Goal: Transaction & Acquisition: Purchase product/service

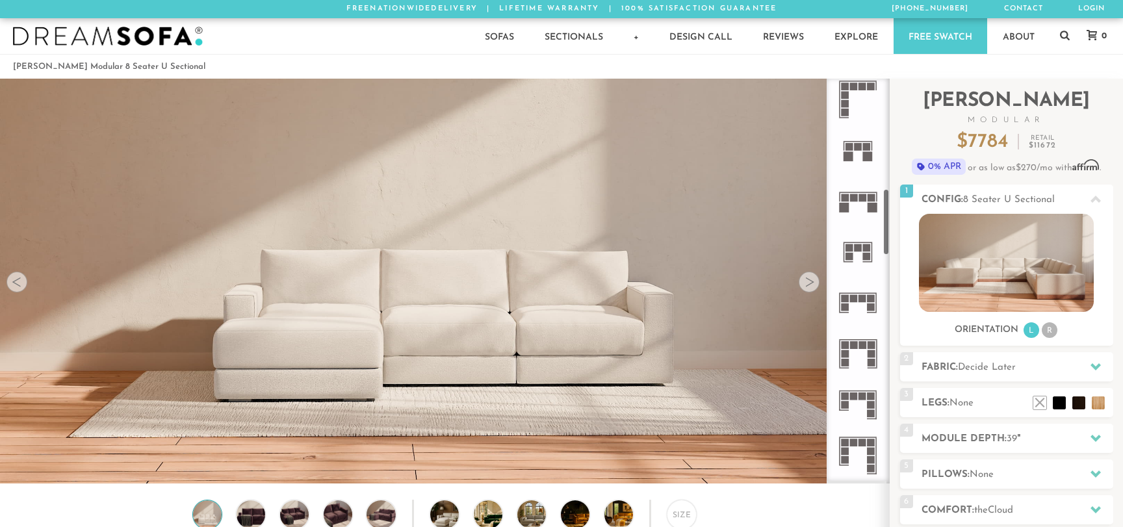
scroll to position [678, 0]
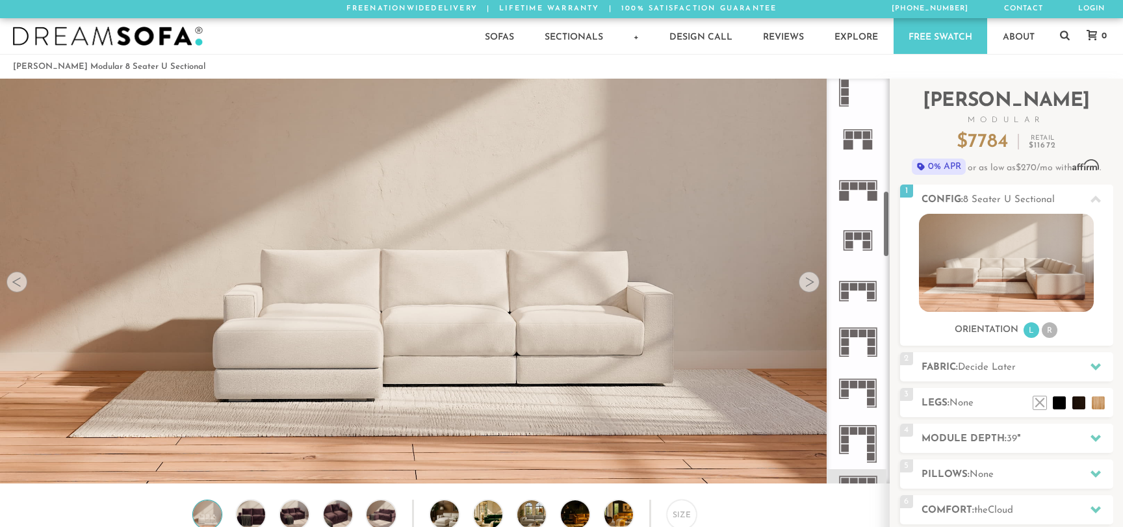
drag, startPoint x: 888, startPoint y: 122, endPoint x: 881, endPoint y: 234, distance: 112.7
click at [881, 234] on div at bounding box center [858, 281] width 63 height 405
click at [872, 397] on icon at bounding box center [858, 393] width 51 height 51
click at [811, 285] on div at bounding box center [809, 282] width 21 height 21
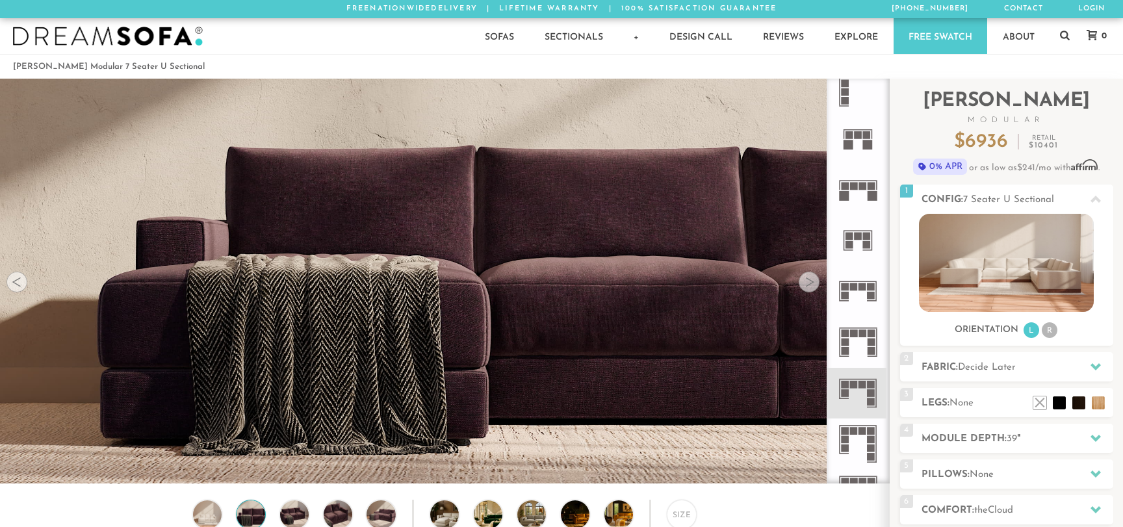
click at [811, 285] on div at bounding box center [809, 282] width 21 height 21
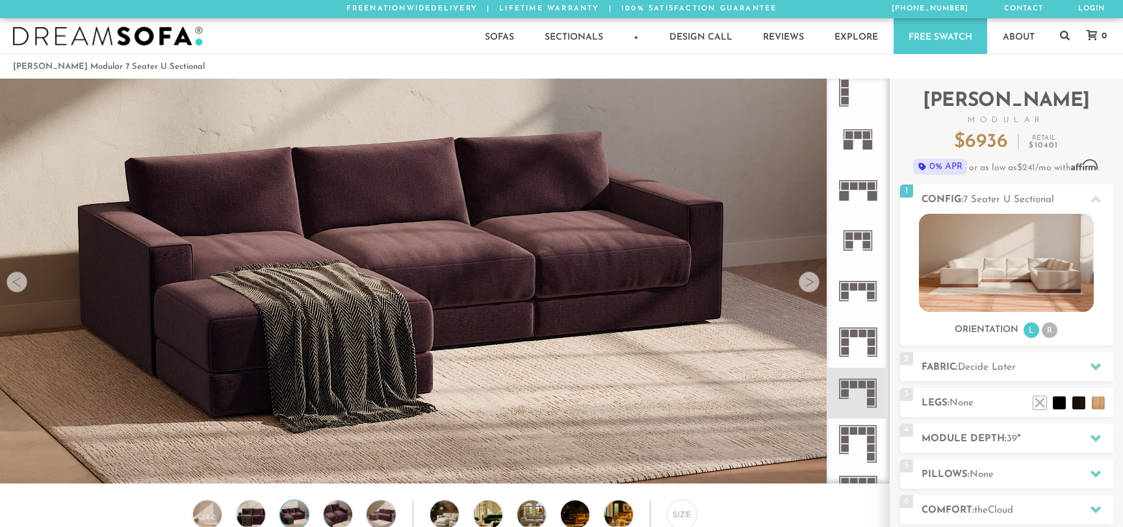
click at [811, 285] on div at bounding box center [809, 282] width 21 height 21
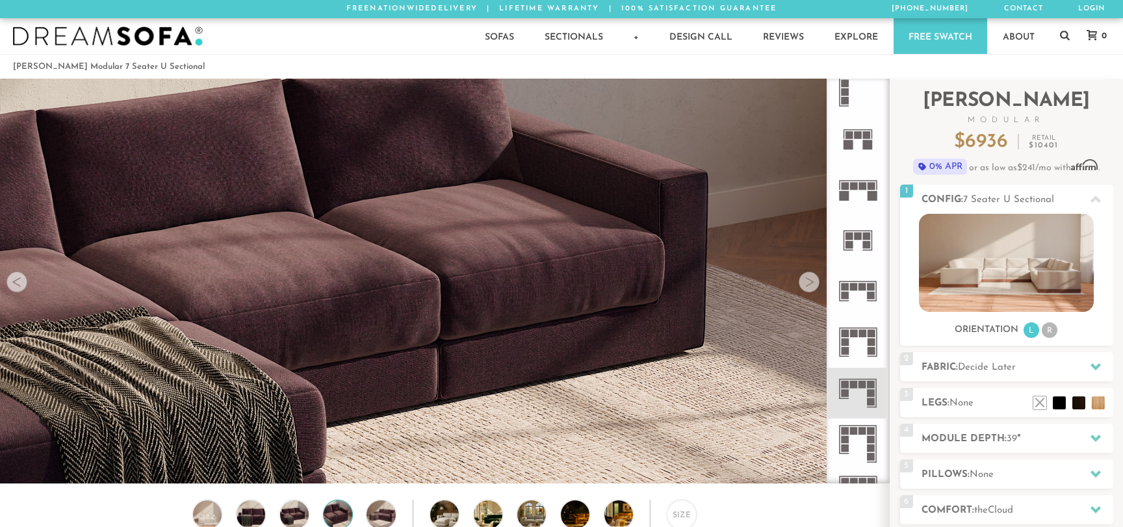
click at [811, 285] on div at bounding box center [809, 282] width 21 height 21
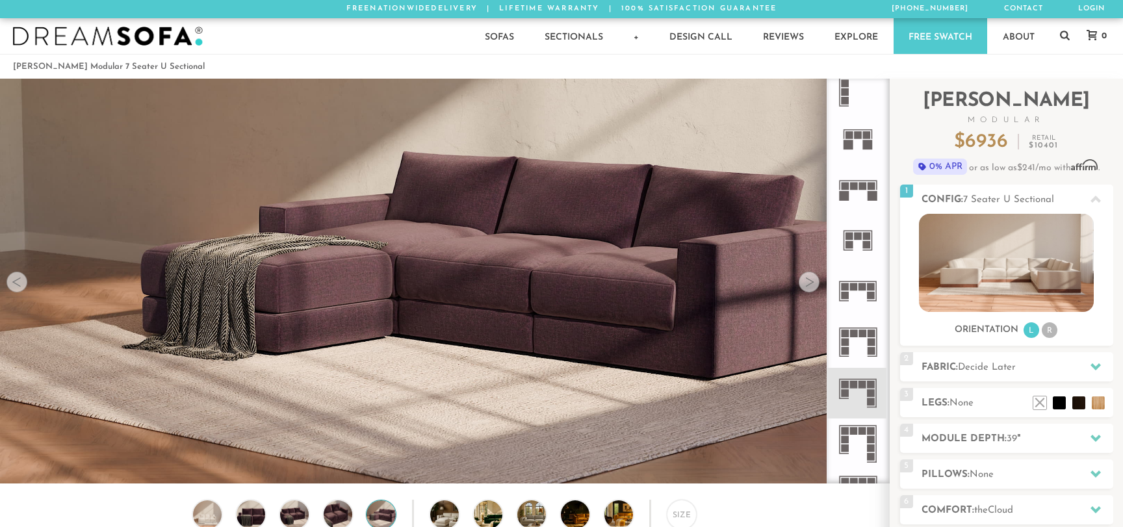
click at [811, 285] on div at bounding box center [809, 282] width 21 height 21
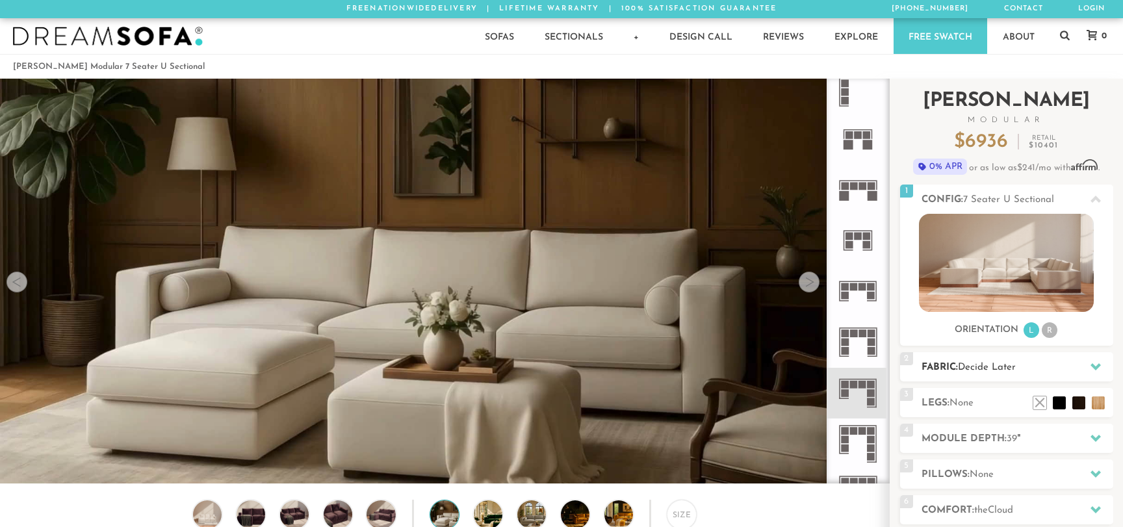
click at [1021, 369] on h2 "Fabric: Decide Later" at bounding box center [1018, 367] width 192 height 15
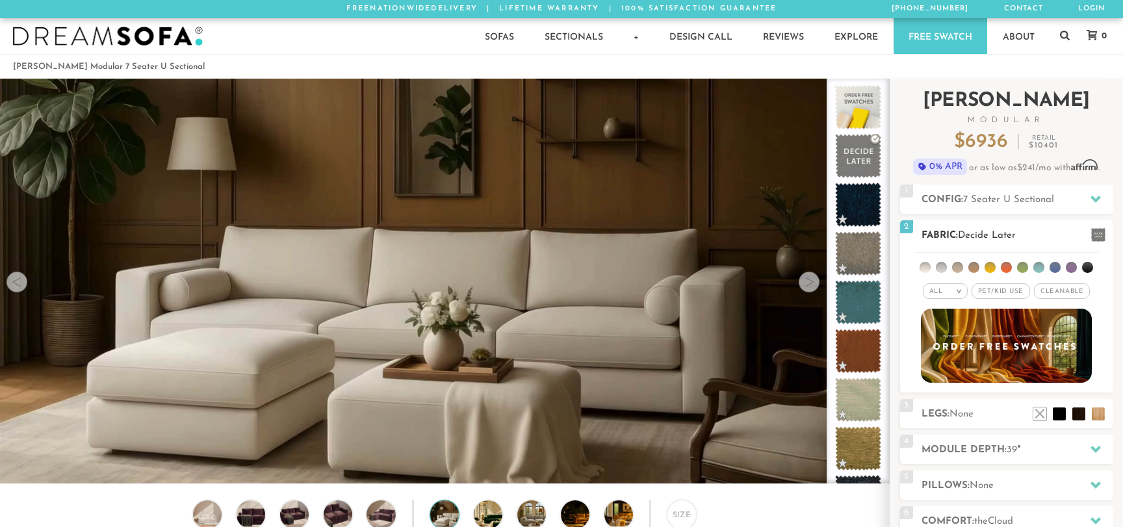
click at [1006, 291] on span "Pet/Kid Use x" at bounding box center [1001, 291] width 59 height 16
click at [1059, 291] on span "Cleanable x" at bounding box center [1067, 291] width 56 height 16
click at [960, 268] on li at bounding box center [957, 267] width 11 height 11
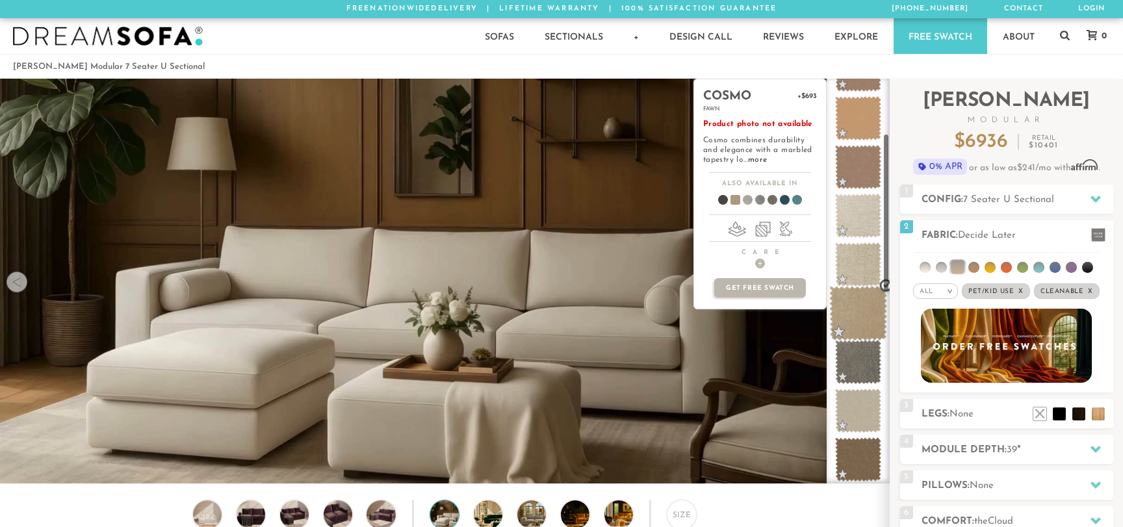
scroll to position [140, 0]
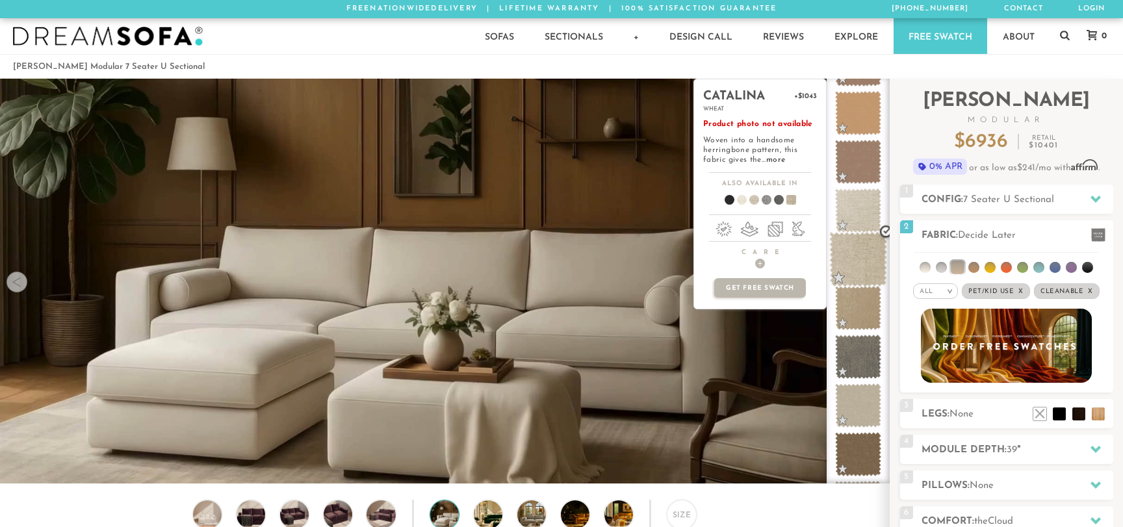
click at [865, 270] on span at bounding box center [859, 259] width 58 height 55
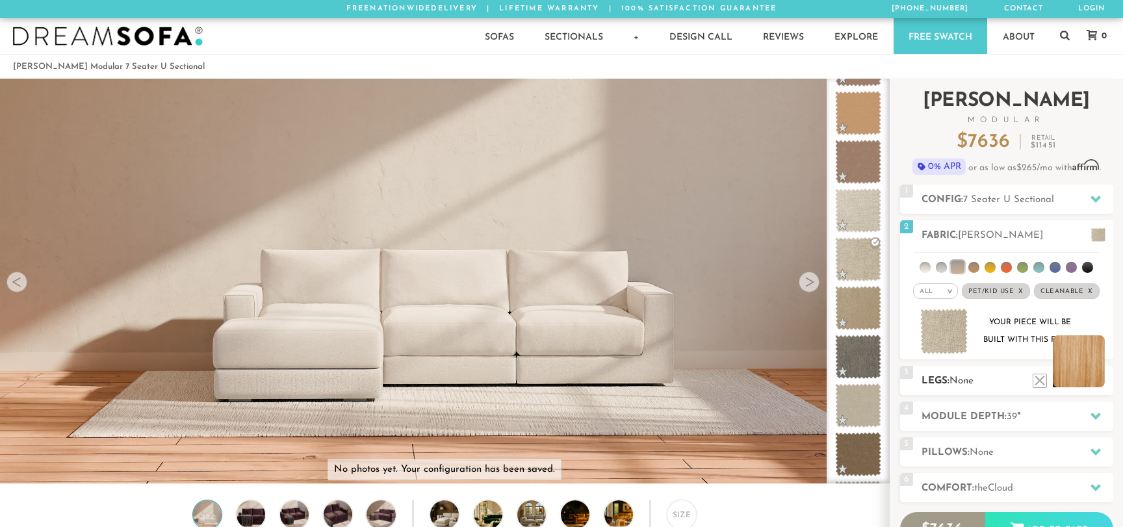
click at [1095, 383] on li at bounding box center [1079, 361] width 52 height 52
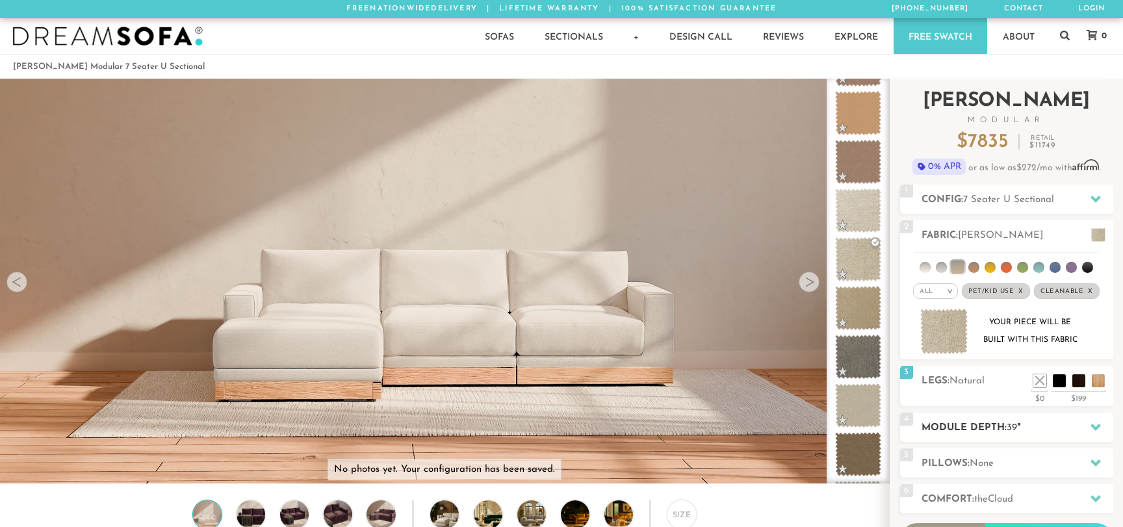
click at [993, 421] on h2 "Module Depth: 39 "" at bounding box center [1018, 428] width 192 height 15
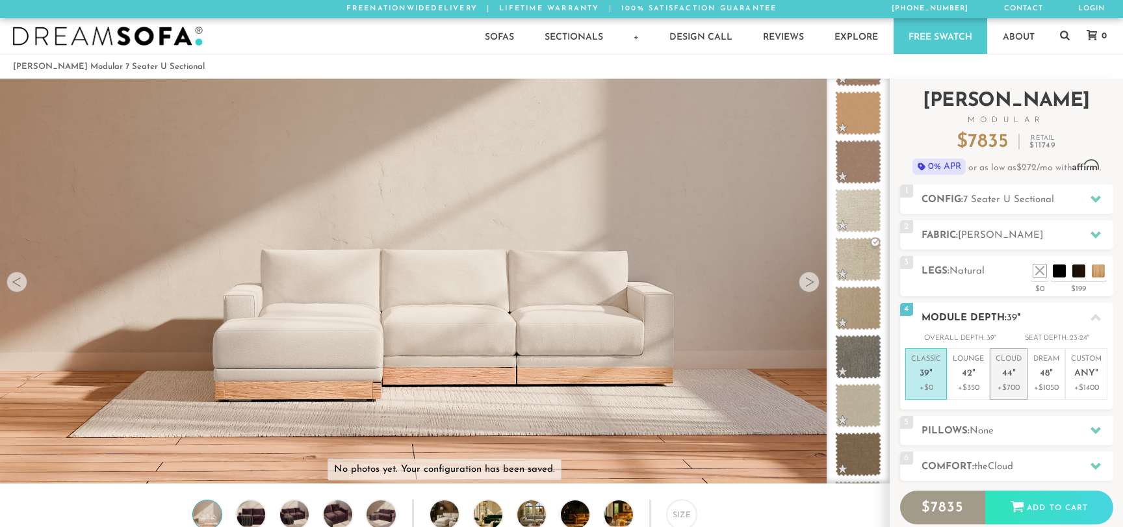
click at [1013, 391] on p "+$700" at bounding box center [1009, 388] width 26 height 12
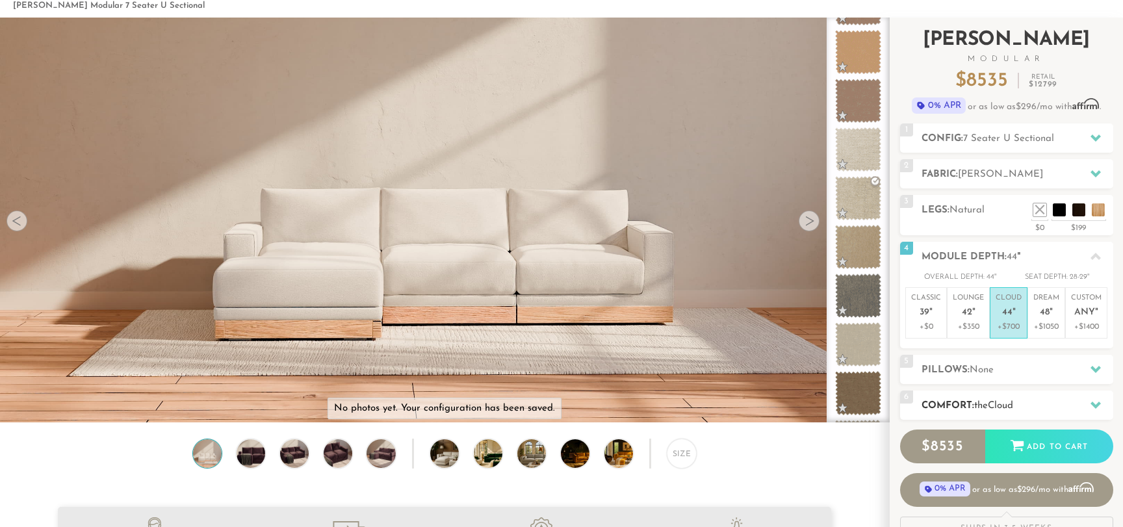
scroll to position [82, 0]
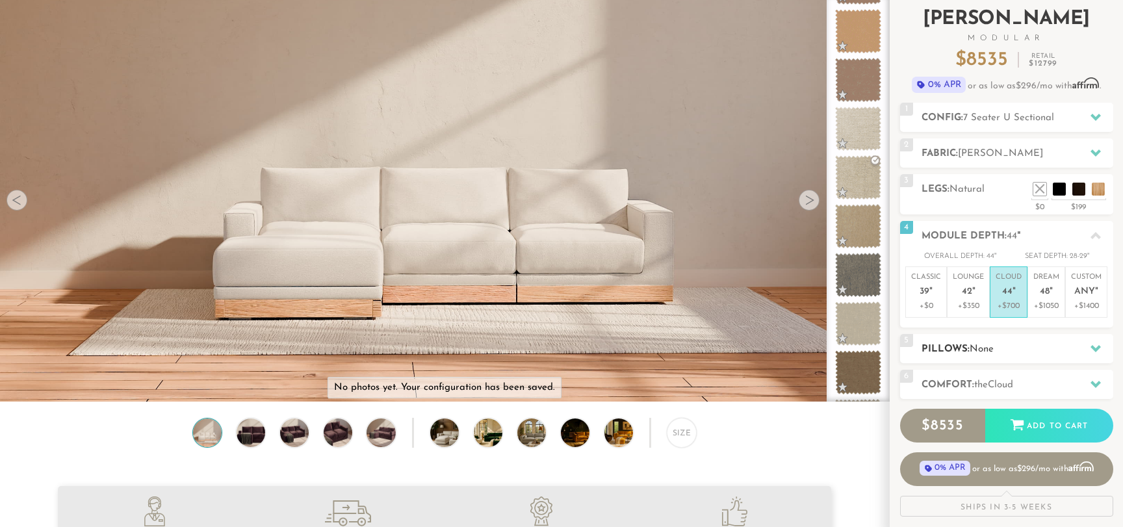
click at [1012, 352] on h2 "Pillows: None" at bounding box center [1018, 349] width 192 height 15
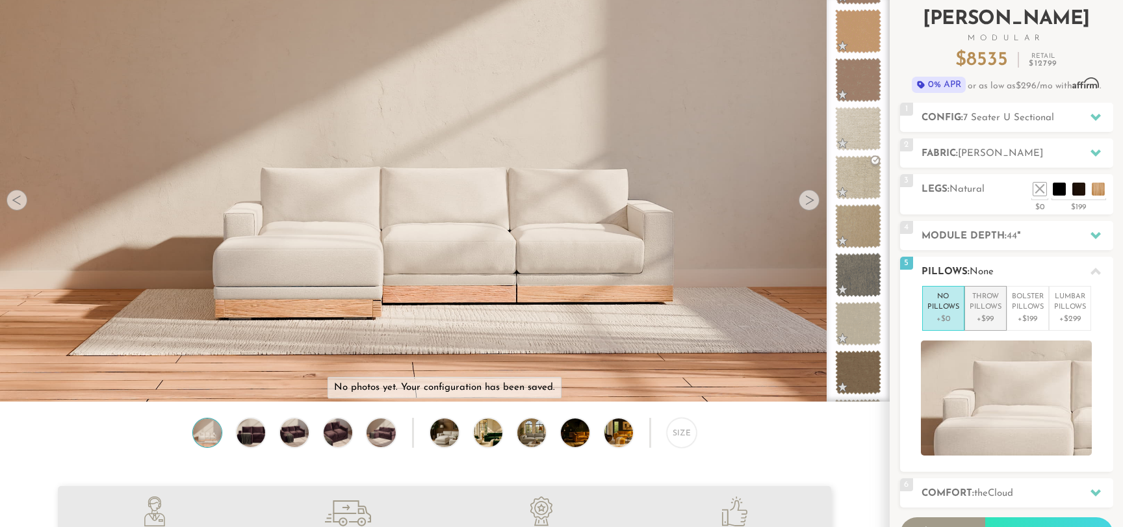
click at [989, 320] on p "+$99" at bounding box center [986, 319] width 32 height 12
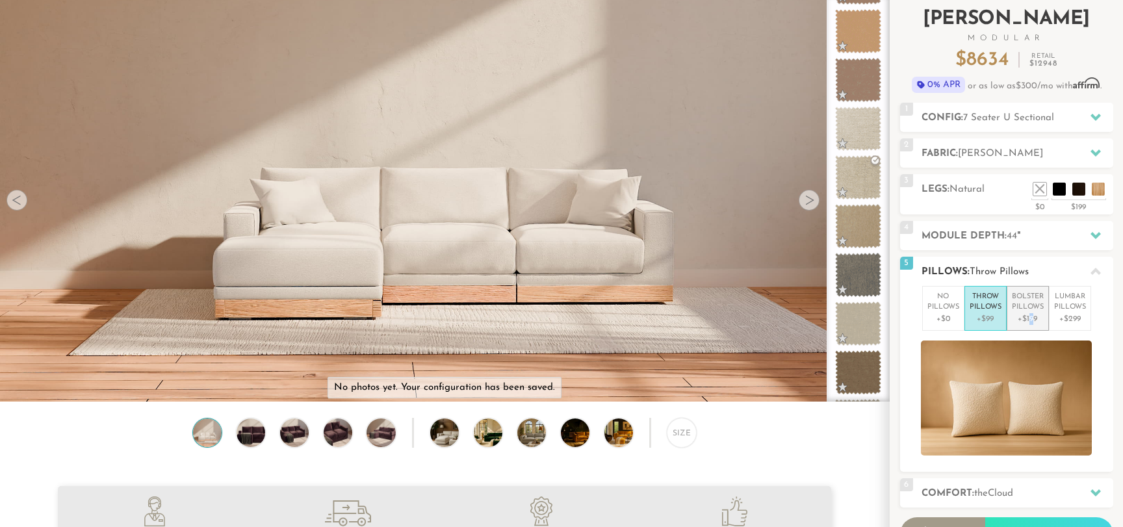
click at [1032, 320] on p "+$199" at bounding box center [1028, 319] width 32 height 12
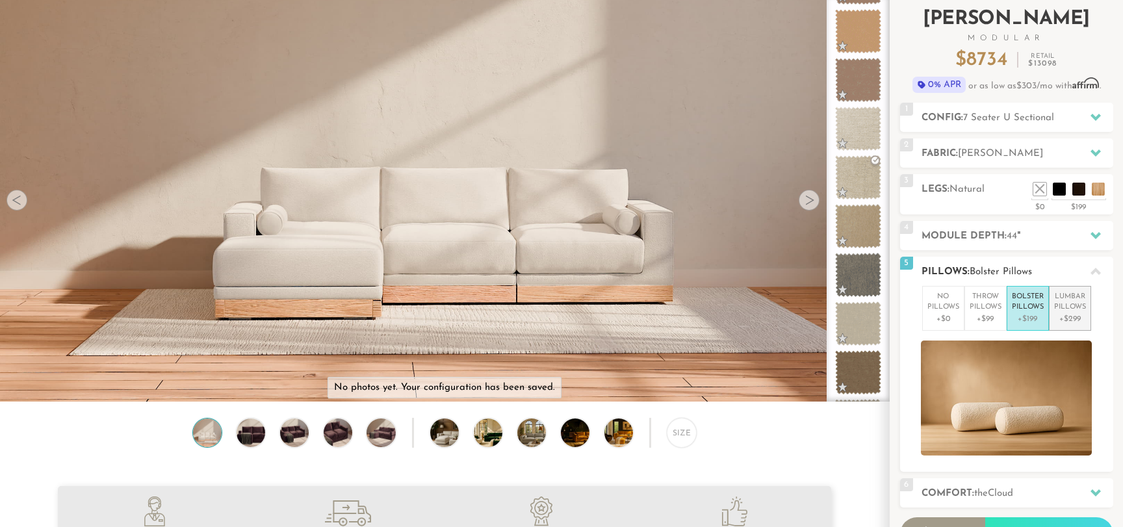
click at [1060, 309] on p "[MEDICAL_DATA] Pillows" at bounding box center [1070, 302] width 32 height 21
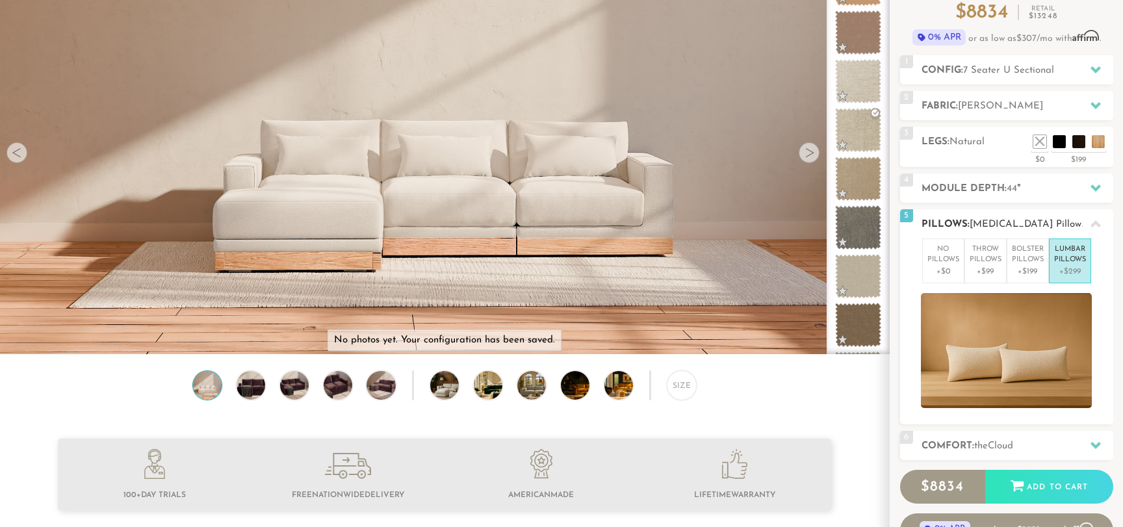
scroll to position [293, 0]
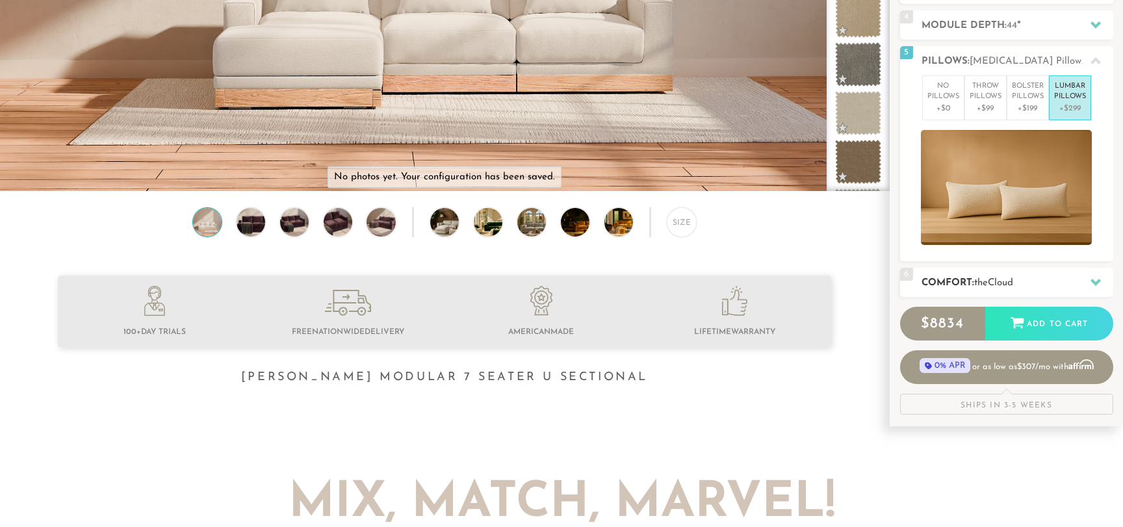
click at [1004, 281] on span "Cloud" at bounding box center [1000, 283] width 25 height 10
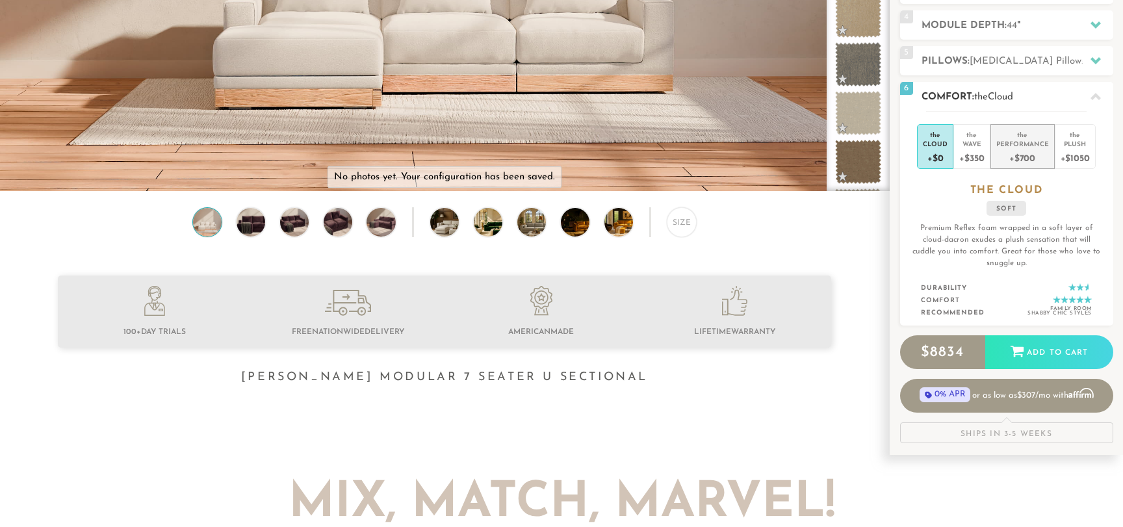
click at [1027, 161] on div "+$700" at bounding box center [1023, 157] width 53 height 19
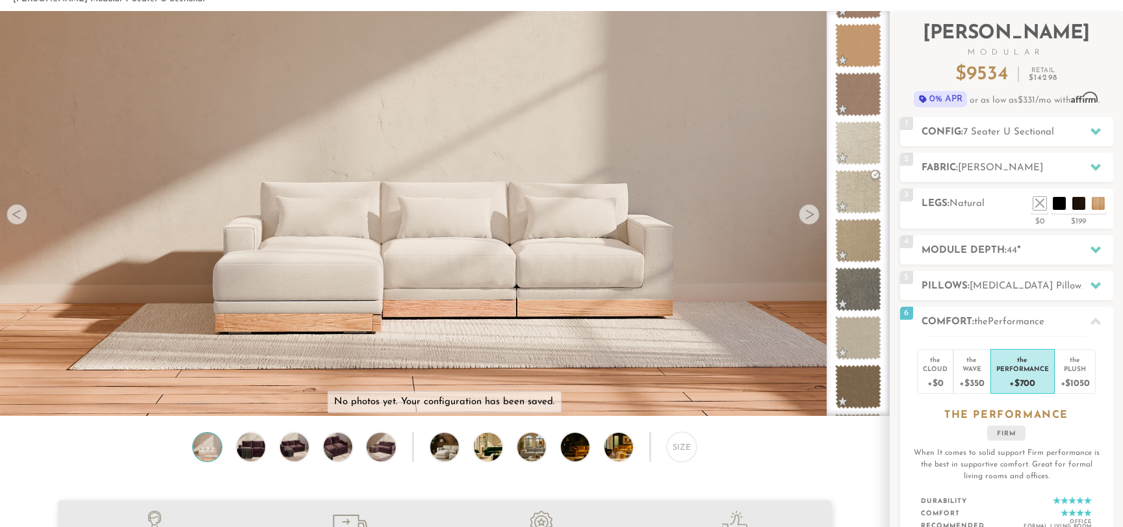
scroll to position [70, 0]
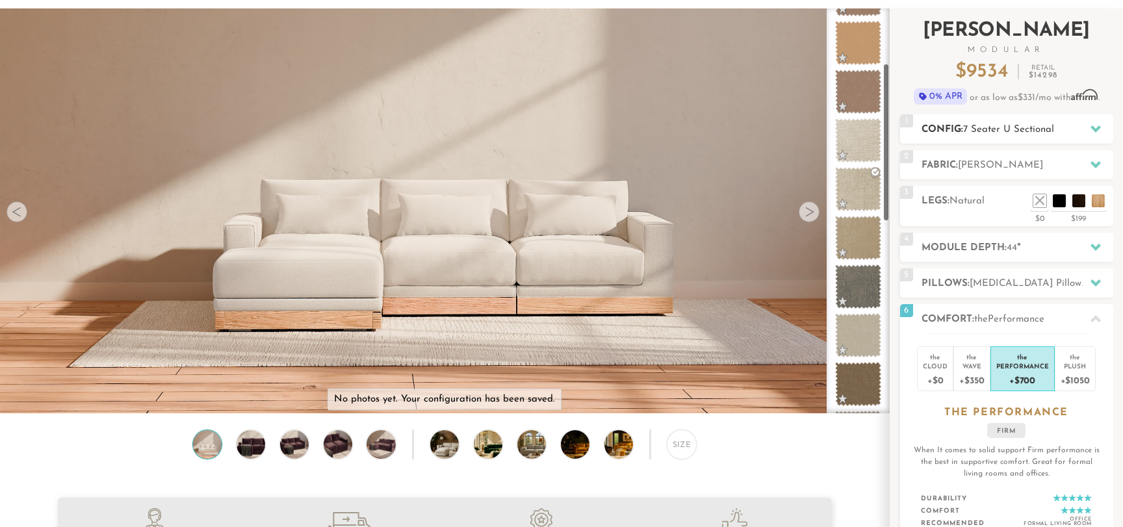
click at [1063, 139] on div "1 Config: 7 Seater U Sectional R" at bounding box center [1006, 128] width 213 height 29
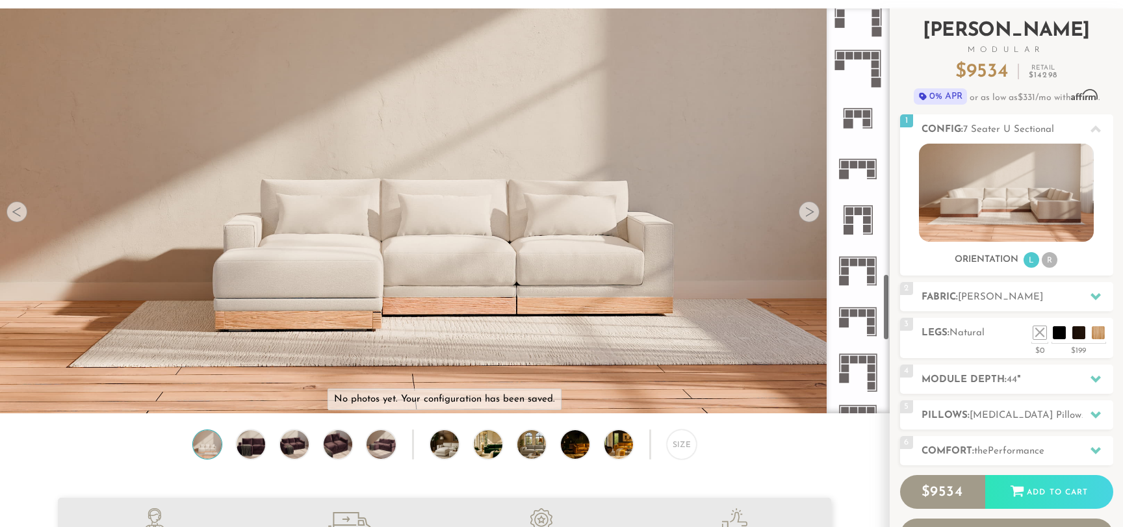
scroll to position [1603, 0]
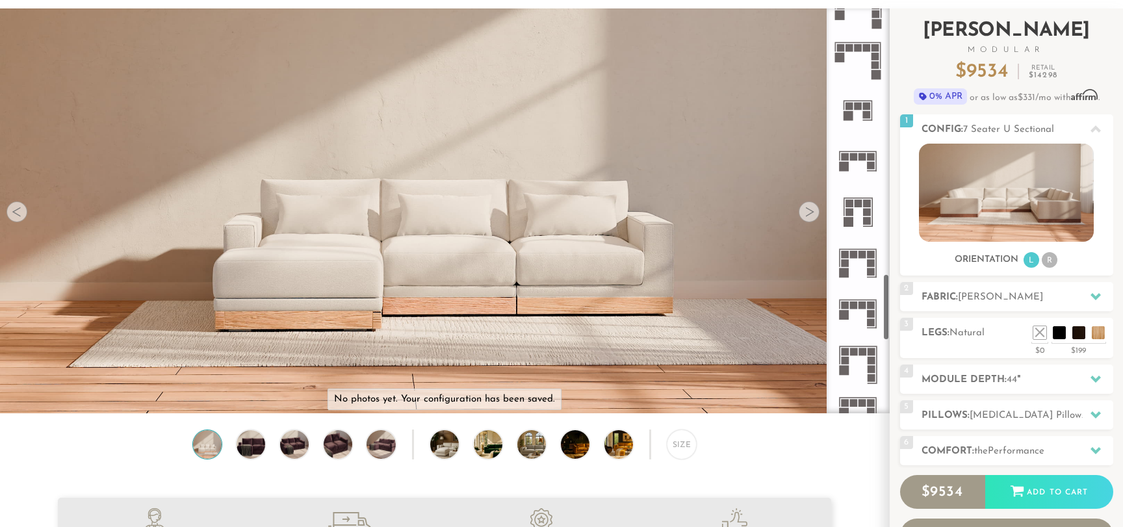
drag, startPoint x: 889, startPoint y: 171, endPoint x: 902, endPoint y: 313, distance: 142.3
click at [902, 313] on div "Introducing [PERSON_NAME] Modular $ 9534 Retail $ 14298 $ 9534 Retail $ 14298 0…" at bounding box center [1006, 301] width 233 height 586
click at [849, 318] on icon at bounding box center [858, 314] width 51 height 51
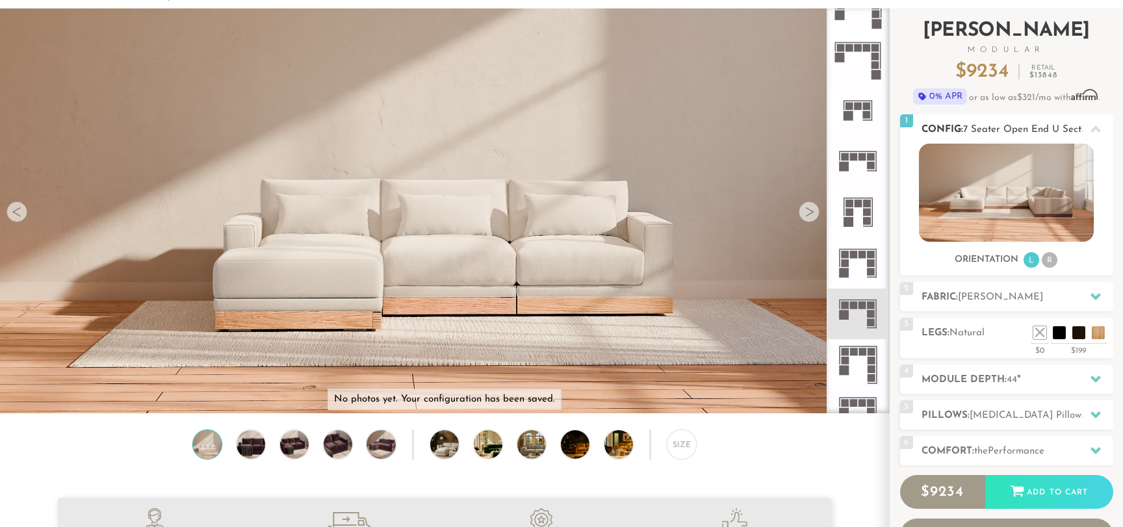
click at [1051, 268] on li "R" at bounding box center [1050, 260] width 16 height 16
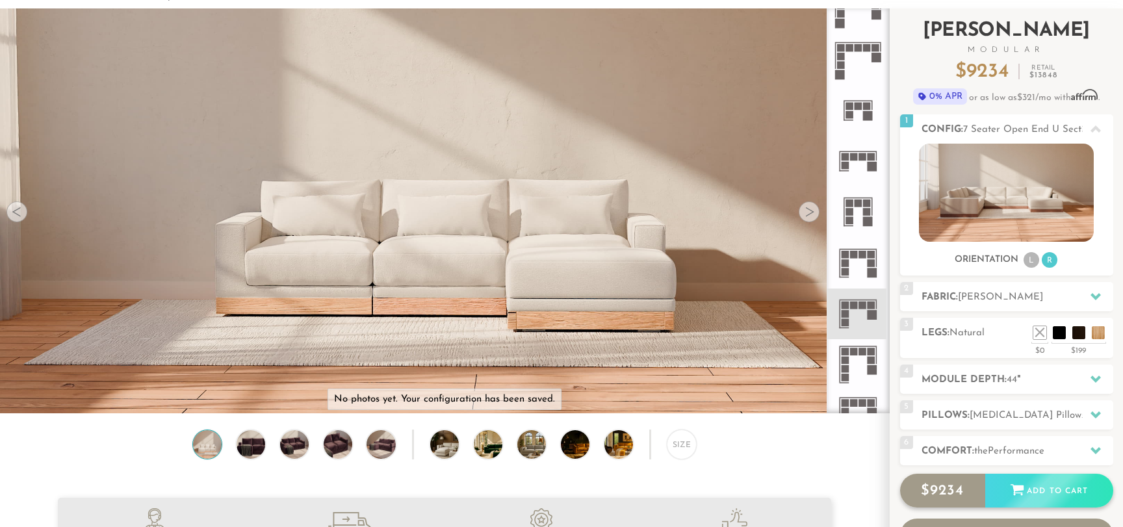
click at [1028, 492] on div "Add to Cart" at bounding box center [1050, 491] width 128 height 35
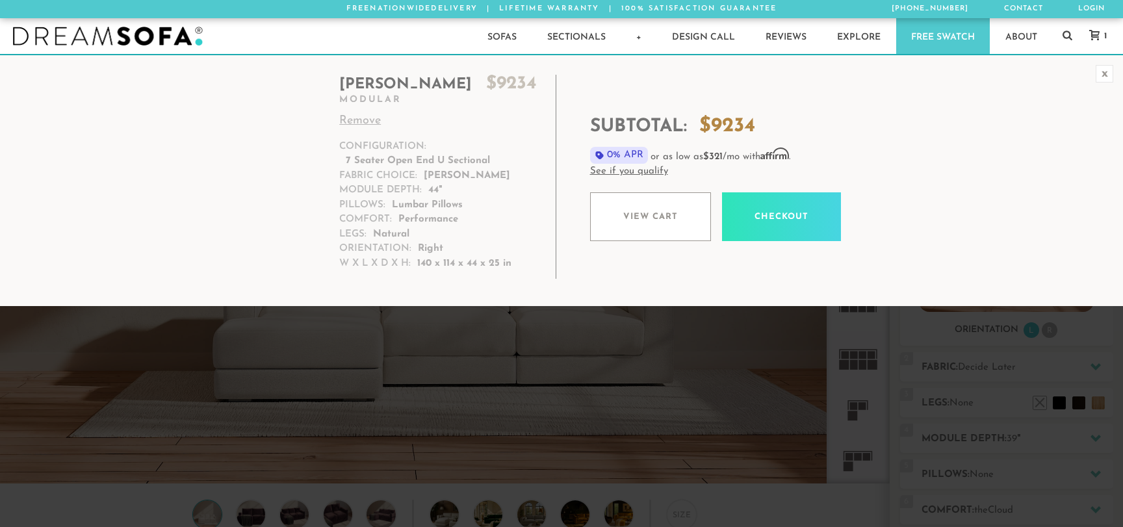
scroll to position [14844, 1123]
click at [657, 214] on link "View cart" at bounding box center [650, 216] width 121 height 49
click at [1107, 70] on div "x" at bounding box center [1105, 74] width 18 height 18
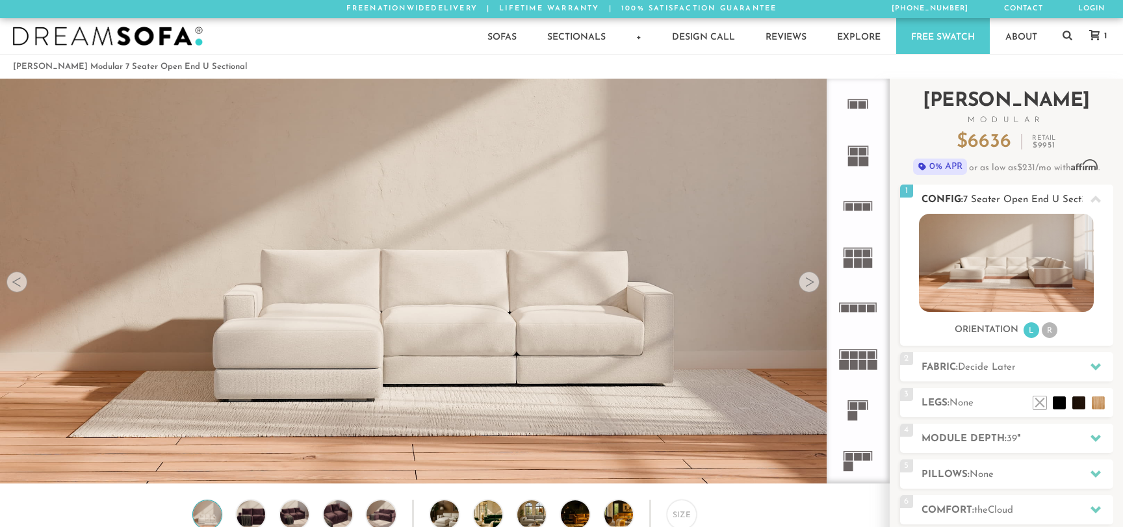
click at [1004, 284] on img at bounding box center [1006, 263] width 175 height 98
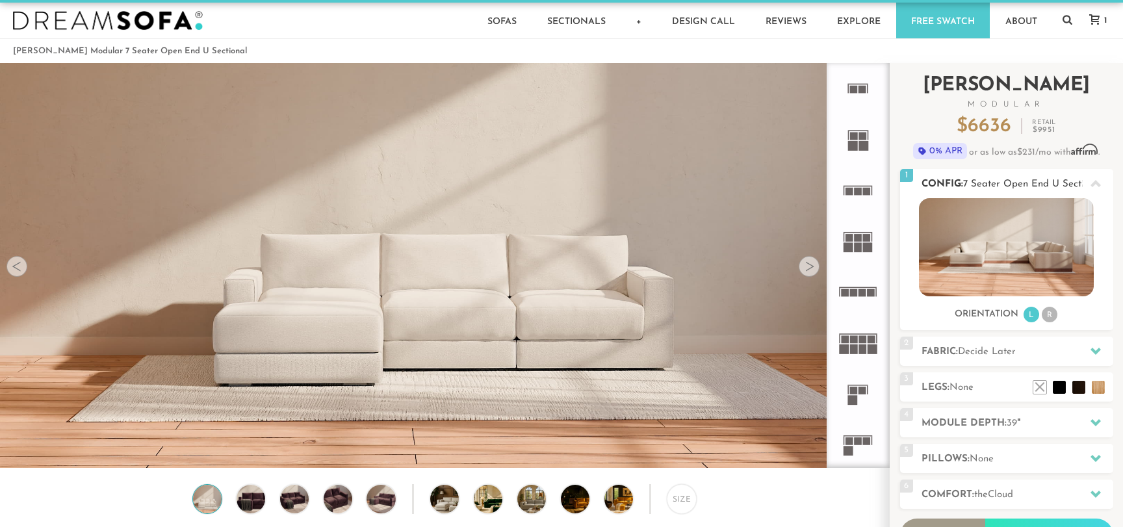
scroll to position [15, 0]
